Goal: Transaction & Acquisition: Subscribe to service/newsletter

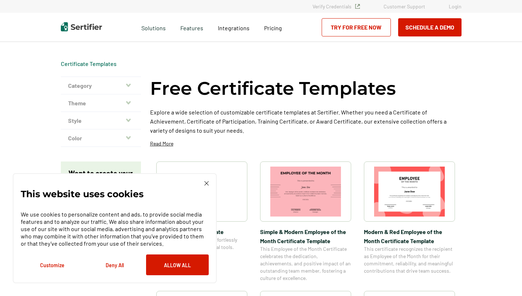
click at [205, 185] on img at bounding box center [206, 183] width 4 height 4
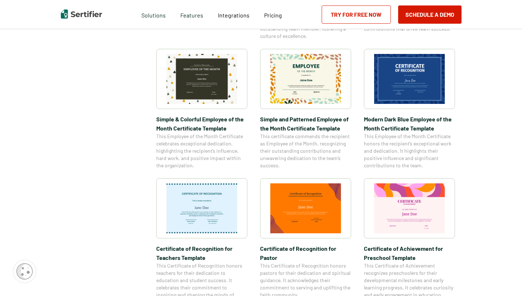
scroll to position [246, 0]
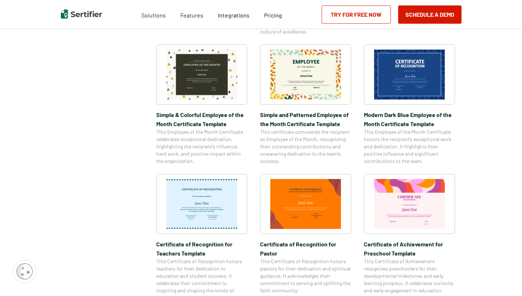
click at [414, 204] on img at bounding box center [409, 204] width 71 height 50
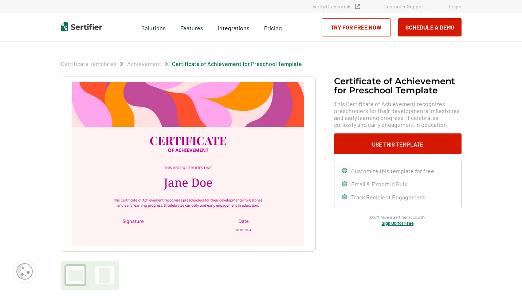
scroll to position [246, 0]
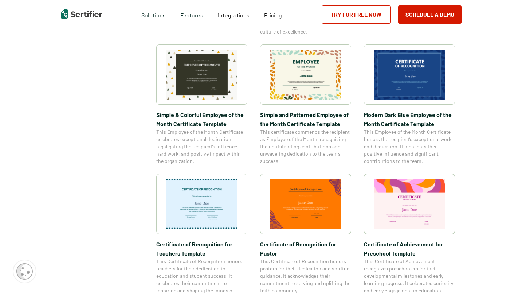
click at [406, 197] on img at bounding box center [409, 204] width 71 height 50
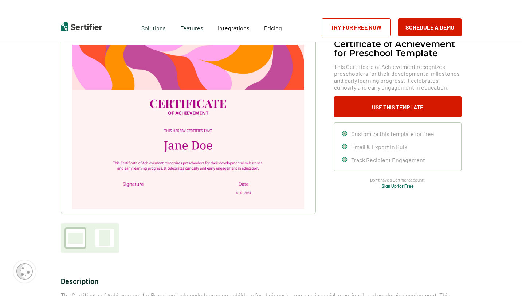
scroll to position [42, 0]
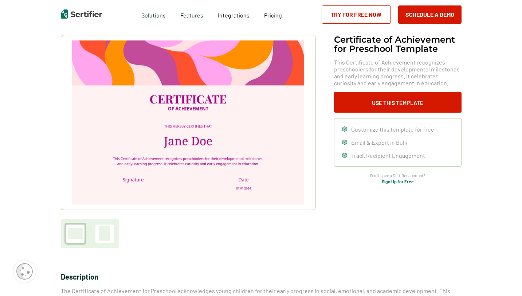
click at [109, 232] on div at bounding box center [104, 233] width 11 height 15
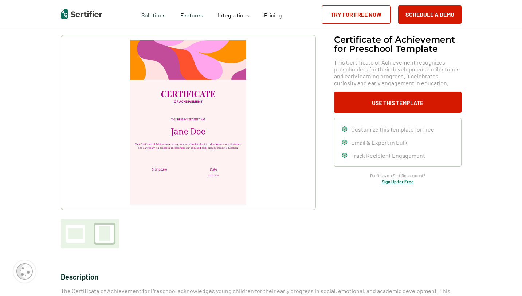
click at [81, 236] on div at bounding box center [75, 233] width 15 height 11
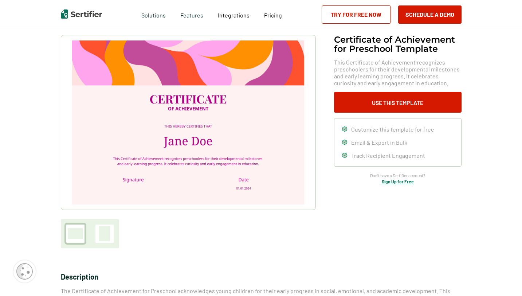
click at [98, 237] on div at bounding box center [104, 233] width 18 height 18
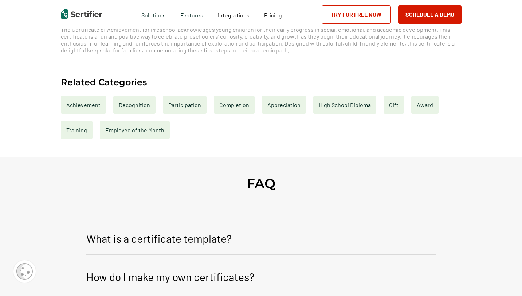
scroll to position [303, 0]
click at [273, 103] on div "Appreciation" at bounding box center [284, 104] width 44 height 18
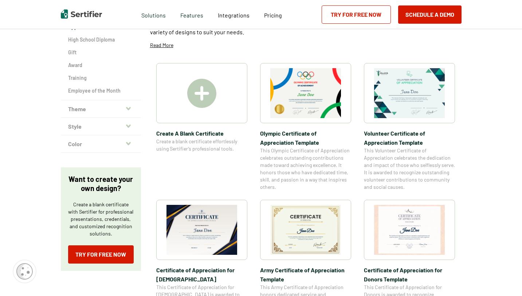
scroll to position [123, 0]
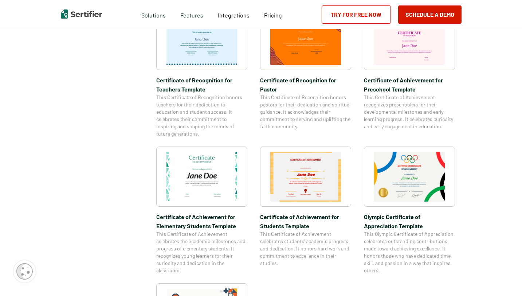
scroll to position [407, 0]
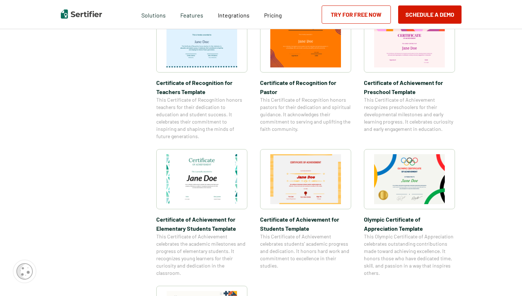
click at [193, 185] on img at bounding box center [201, 179] width 71 height 50
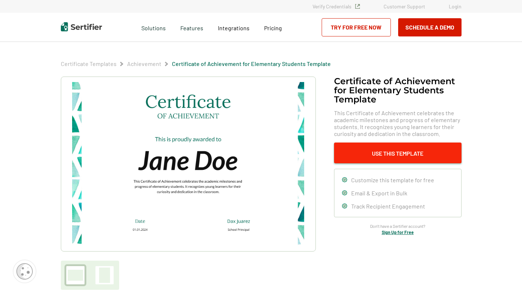
click at [393, 154] on button "Use This Template" at bounding box center [397, 152] width 127 height 21
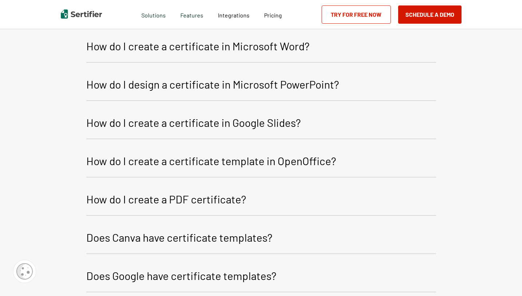
scroll to position [971, 0]
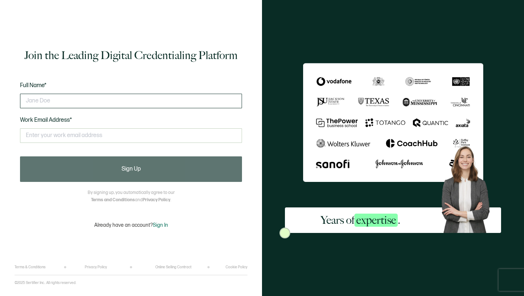
click at [90, 98] on input "text" at bounding box center [131, 101] width 222 height 15
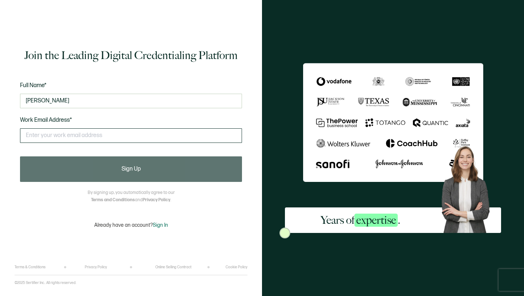
type input "[PERSON_NAME]"
click at [53, 137] on input "text" at bounding box center [131, 135] width 222 height 15
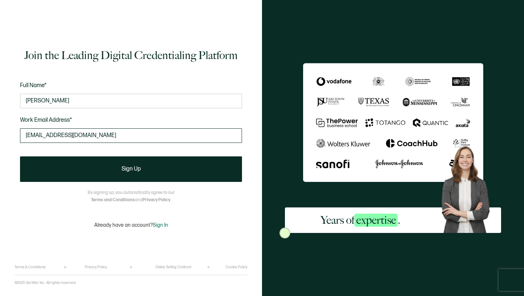
type input "[EMAIL_ADDRESS][DOMAIN_NAME]"
